Goal: Information Seeking & Learning: Find specific fact

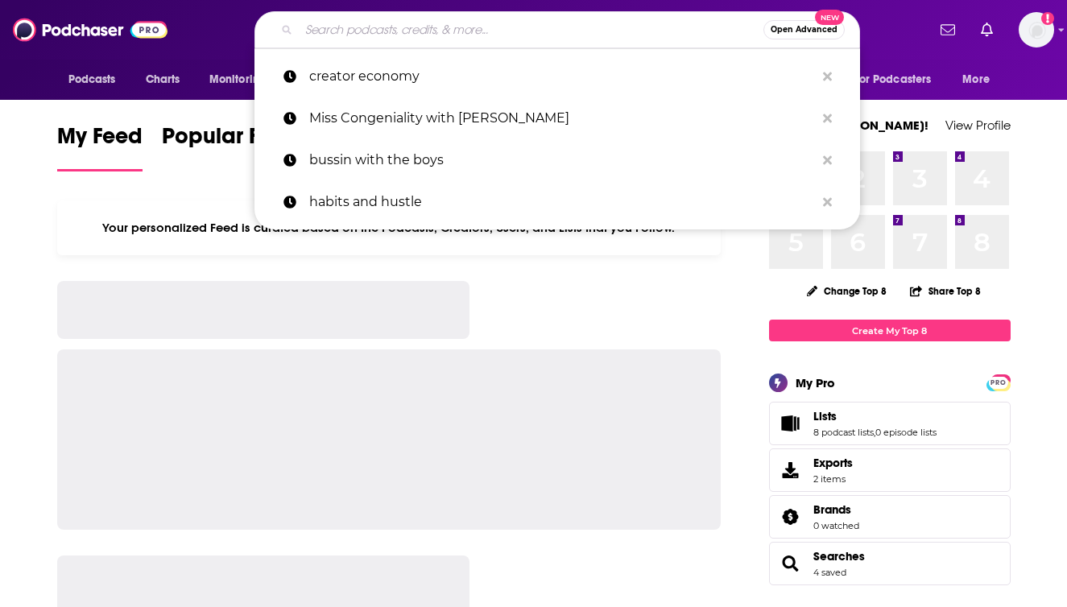
click at [365, 34] on input "Search podcasts, credits, & more..." at bounding box center [531, 30] width 464 height 26
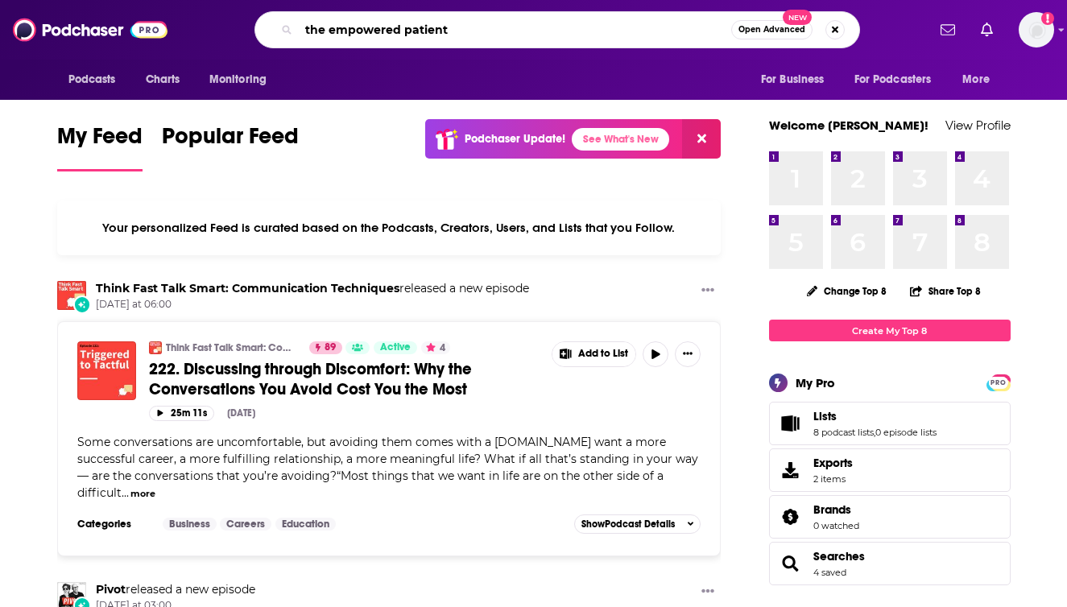
type input "the empowered patient"
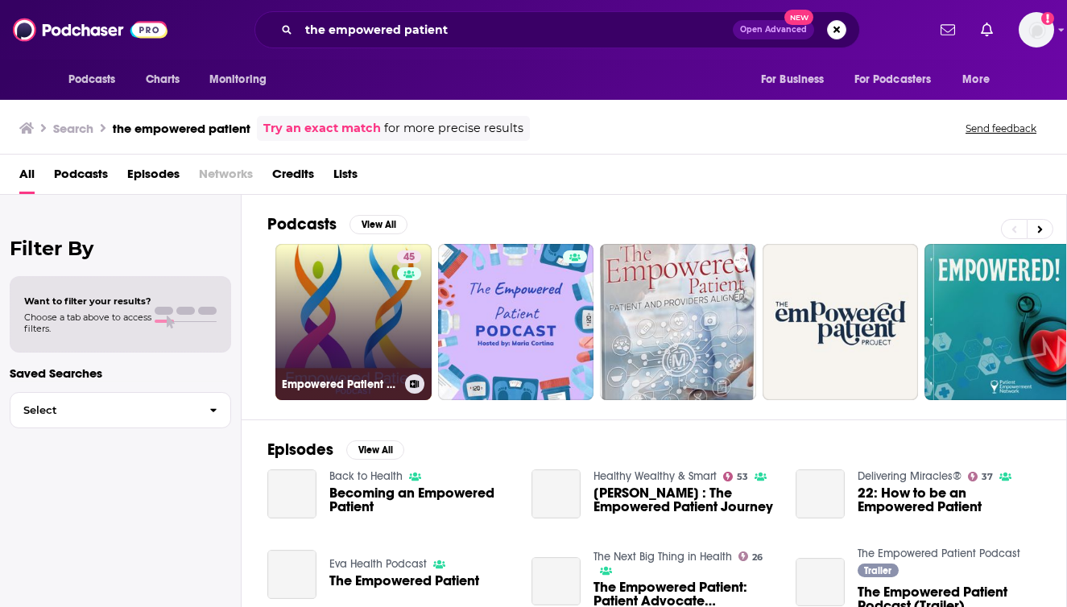
click at [357, 272] on link "45 Empowered Patient Podcast" at bounding box center [353, 322] width 156 height 156
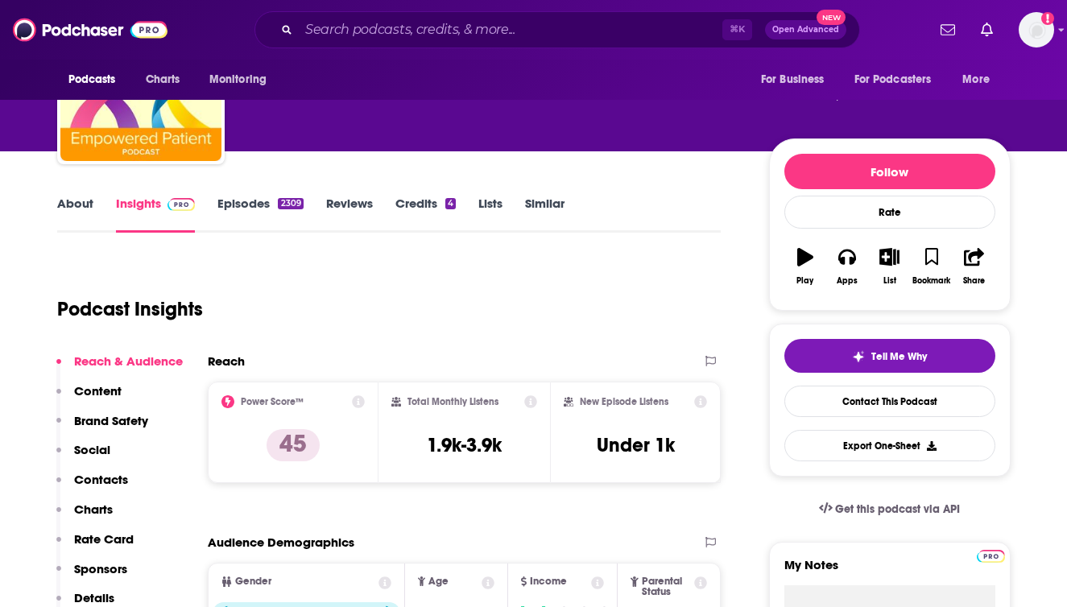
scroll to position [141, 0]
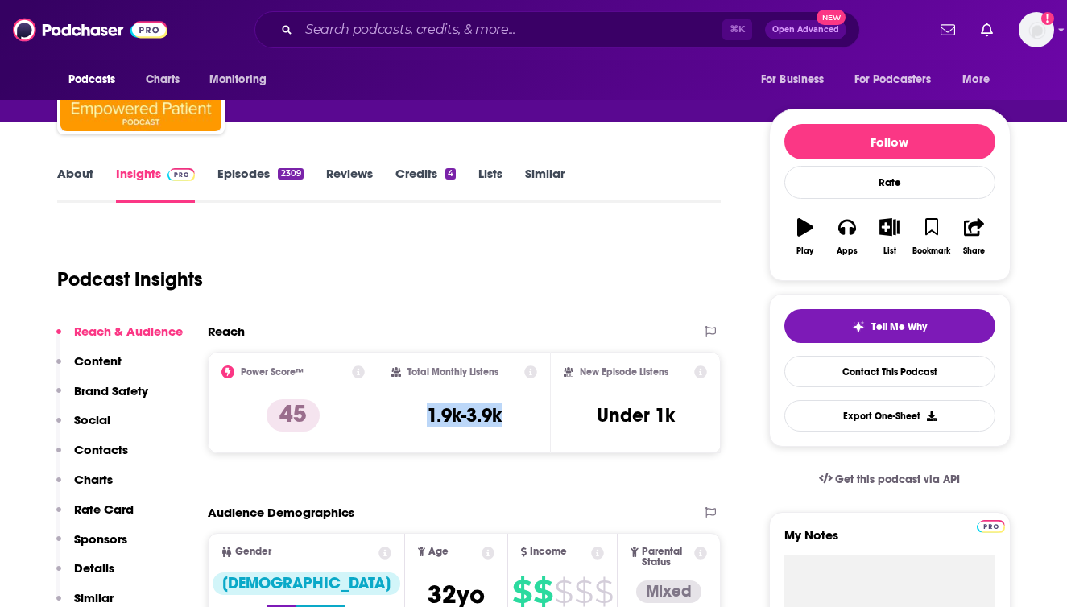
drag, startPoint x: 506, startPoint y: 415, endPoint x: 408, endPoint y: 414, distance: 98.2
click at [408, 414] on div "Total Monthly Listens 1.9k-3.9k" at bounding box center [464, 402] width 146 height 74
copy h3 "1.9k-3.9k"
